Goal: Entertainment & Leisure: Browse casually

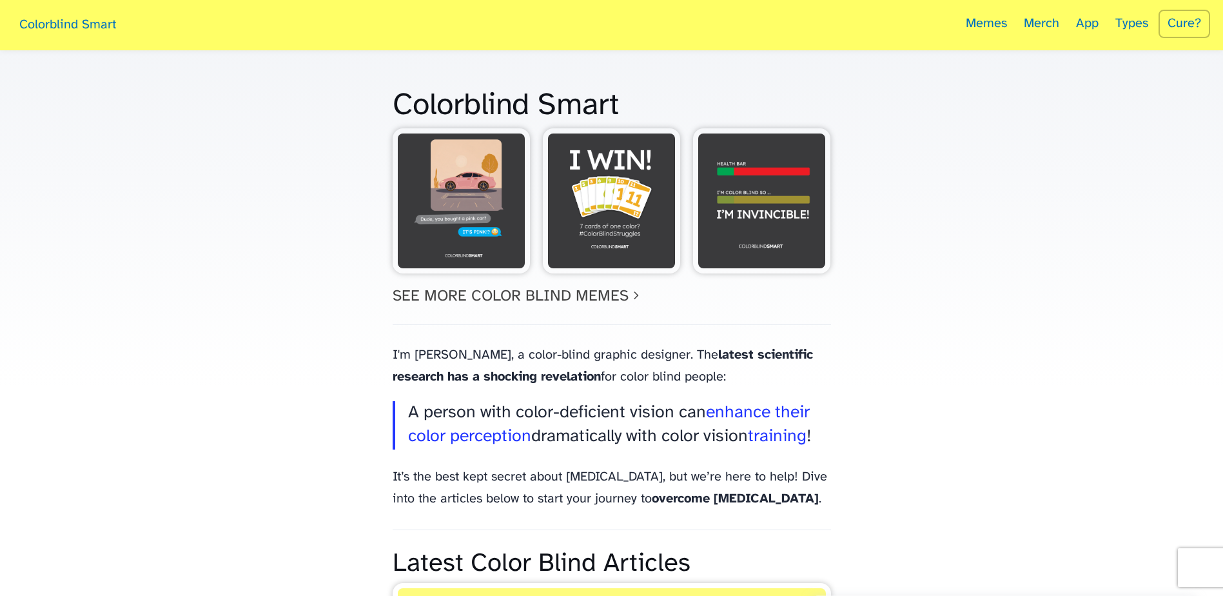
click at [581, 295] on link "See More Color Blind Memes chevron_right" at bounding box center [518, 296] width 251 height 16
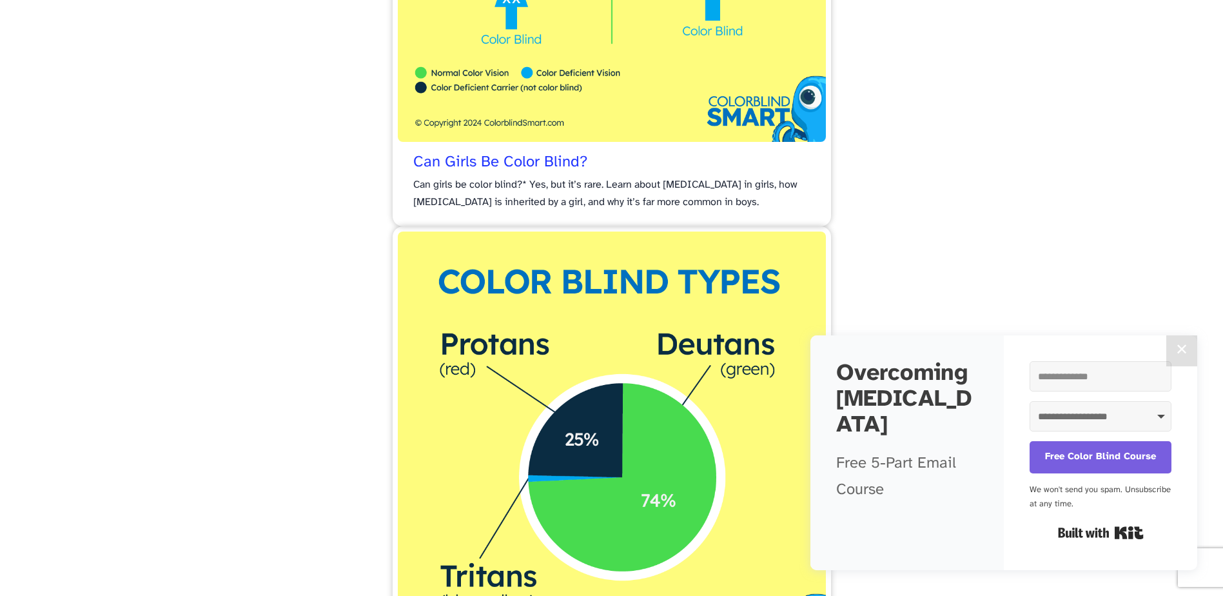
scroll to position [2579, 0]
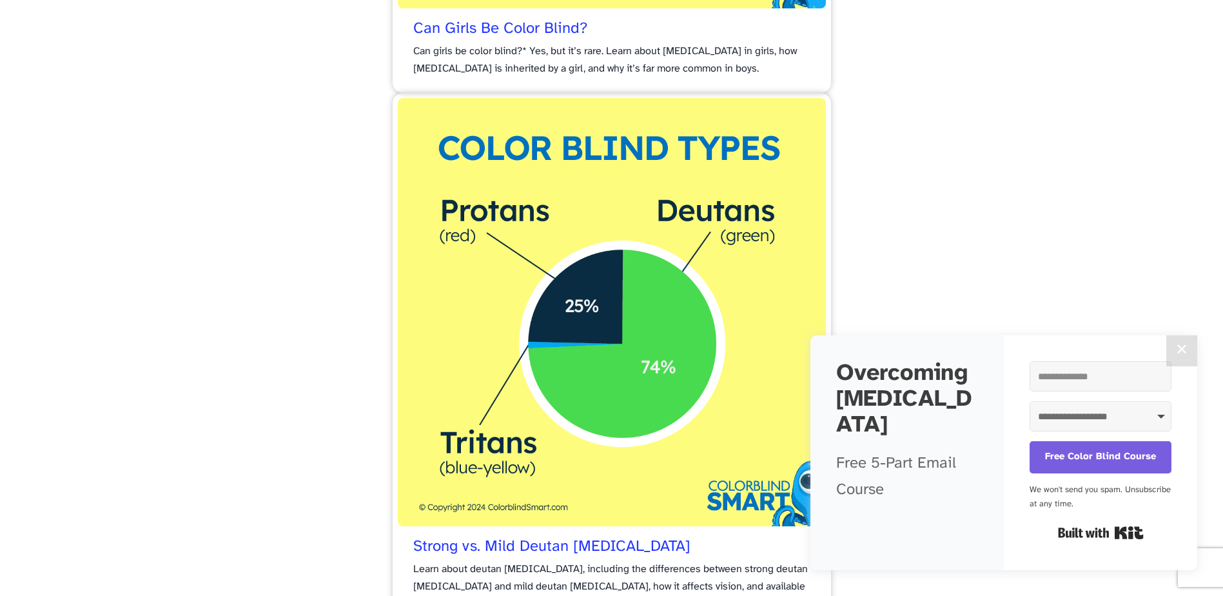
click at [1191, 347] on button "✕" at bounding box center [1181, 350] width 31 height 31
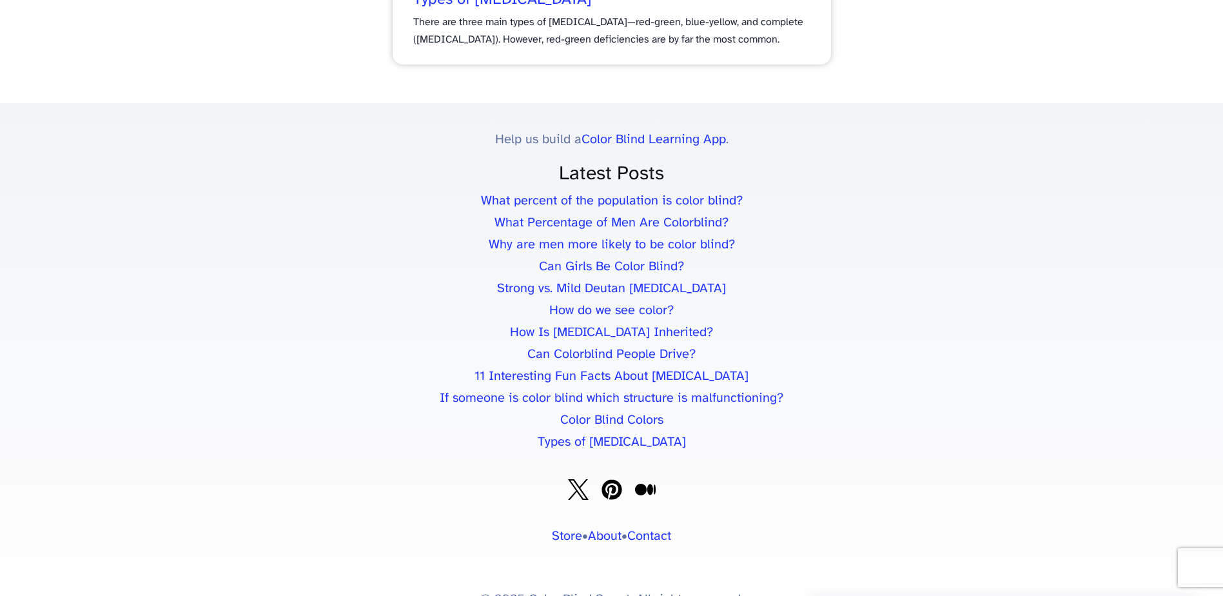
scroll to position [6700, 0]
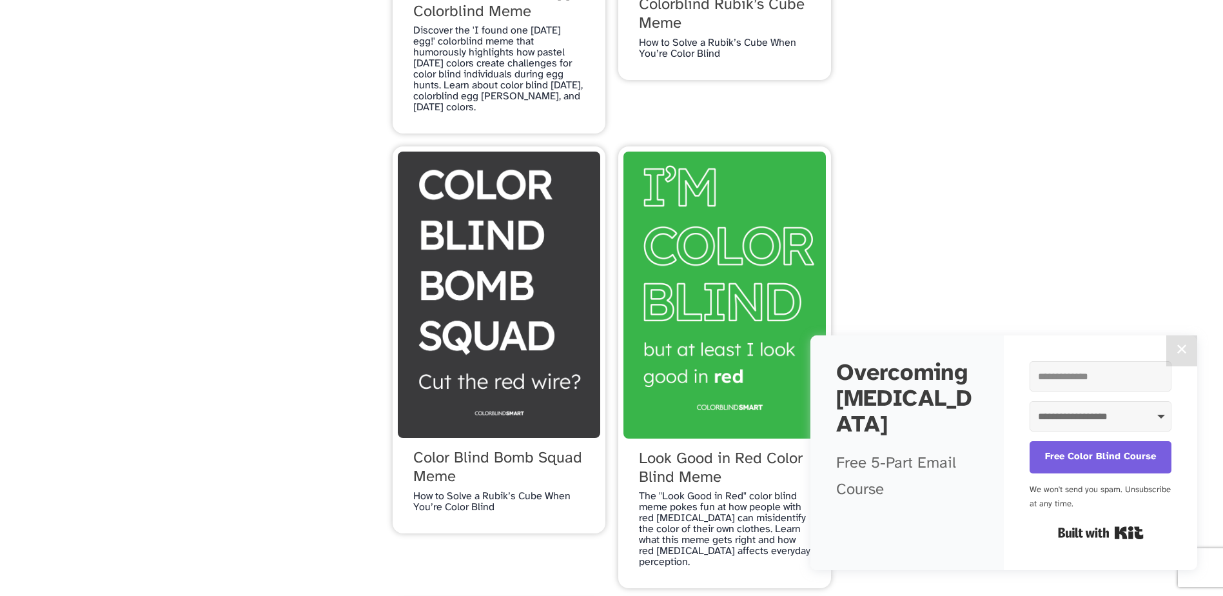
scroll to position [1719, 0]
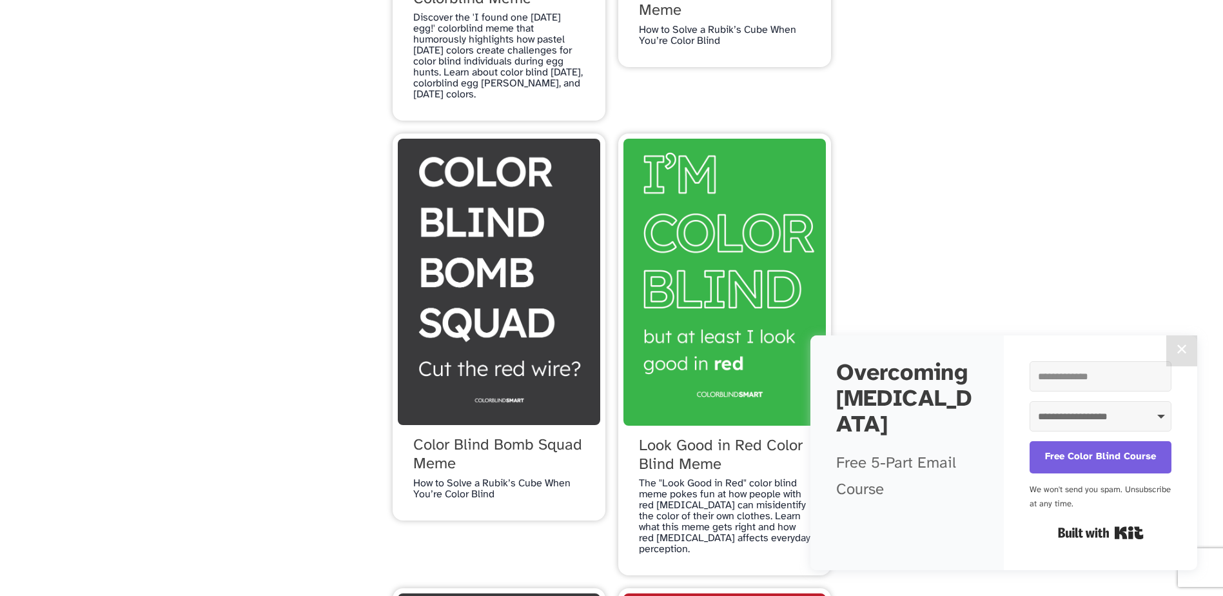
click at [1186, 353] on button "✕" at bounding box center [1181, 350] width 31 height 31
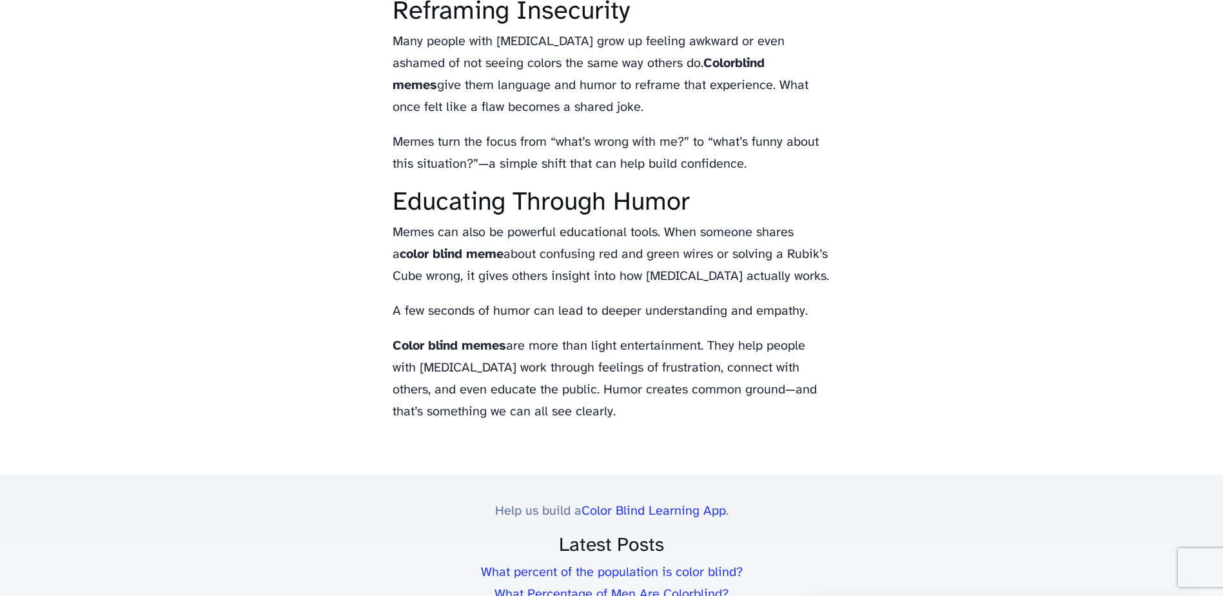
scroll to position [3954, 0]
